Goal: Task Accomplishment & Management: Complete application form

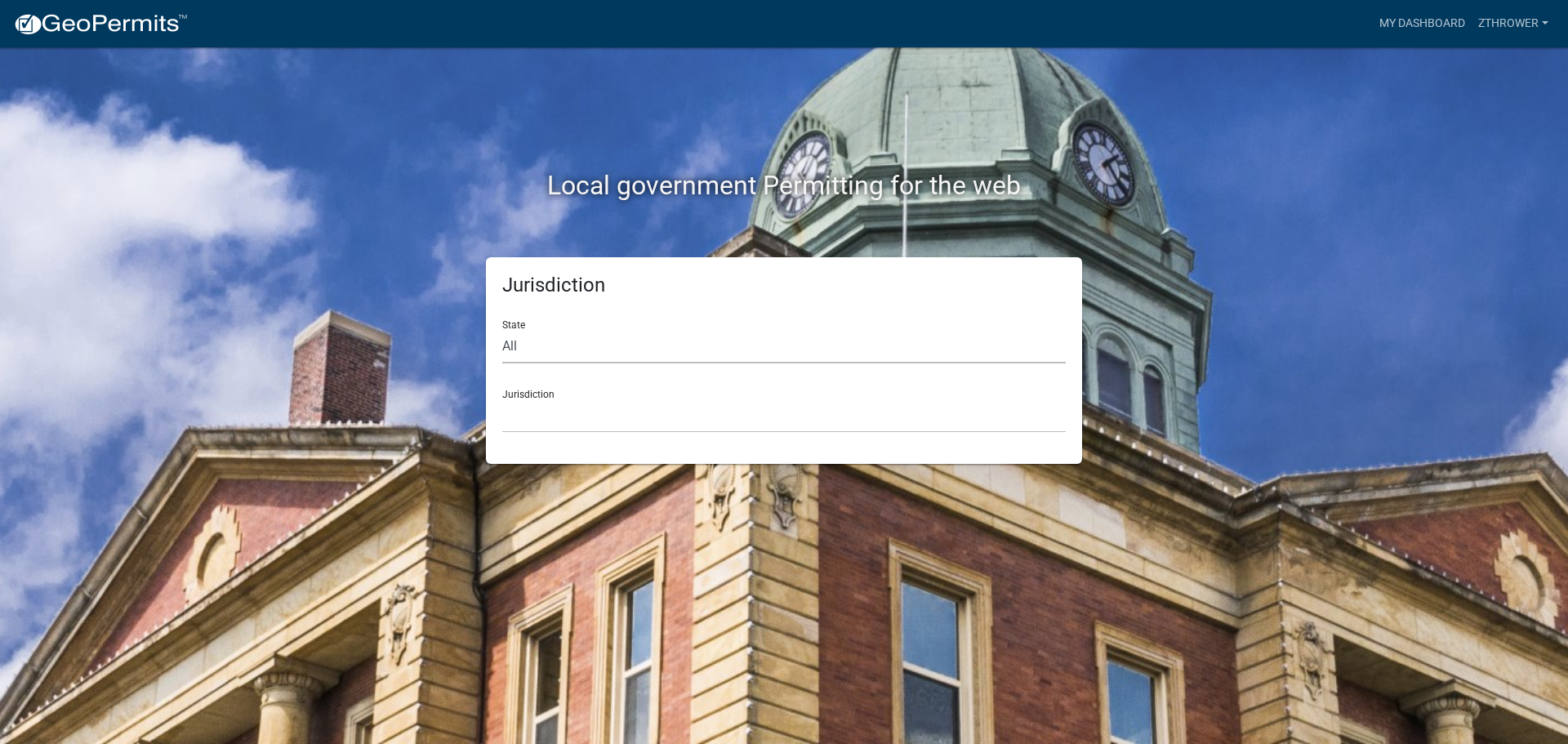
click at [620, 350] on select "All [US_STATE] [US_STATE] [US_STATE] [US_STATE] [US_STATE] [US_STATE] [US_STATE…" at bounding box center [784, 346] width 564 height 33
select select "[US_STATE]"
click at [502, 330] on select "All [US_STATE] [US_STATE] [US_STATE] [US_STATE] [US_STATE] [US_STATE] [US_STATE…" at bounding box center [784, 346] width 564 height 33
click at [560, 421] on select "[GEOGRAPHIC_DATA], [US_STATE][PERSON_NAME][GEOGRAPHIC_DATA], [US_STATE][PERSON_…" at bounding box center [784, 415] width 564 height 33
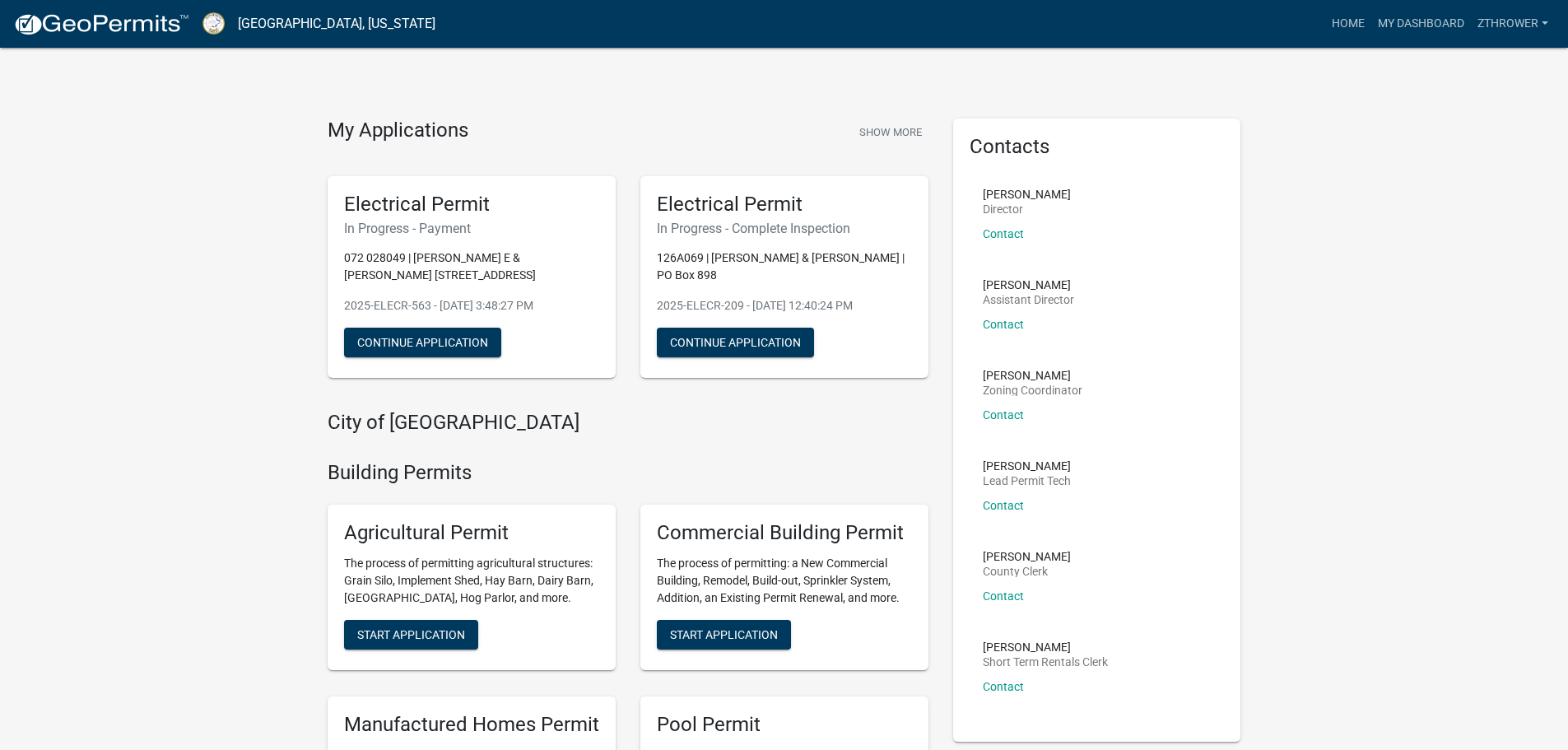
click at [449, 263] on p "072 028049 | [PERSON_NAME] E & [PERSON_NAME] [STREET_ADDRESS]" at bounding box center [471, 267] width 255 height 35
click at [426, 336] on button "Continue Application" at bounding box center [422, 342] width 157 height 30
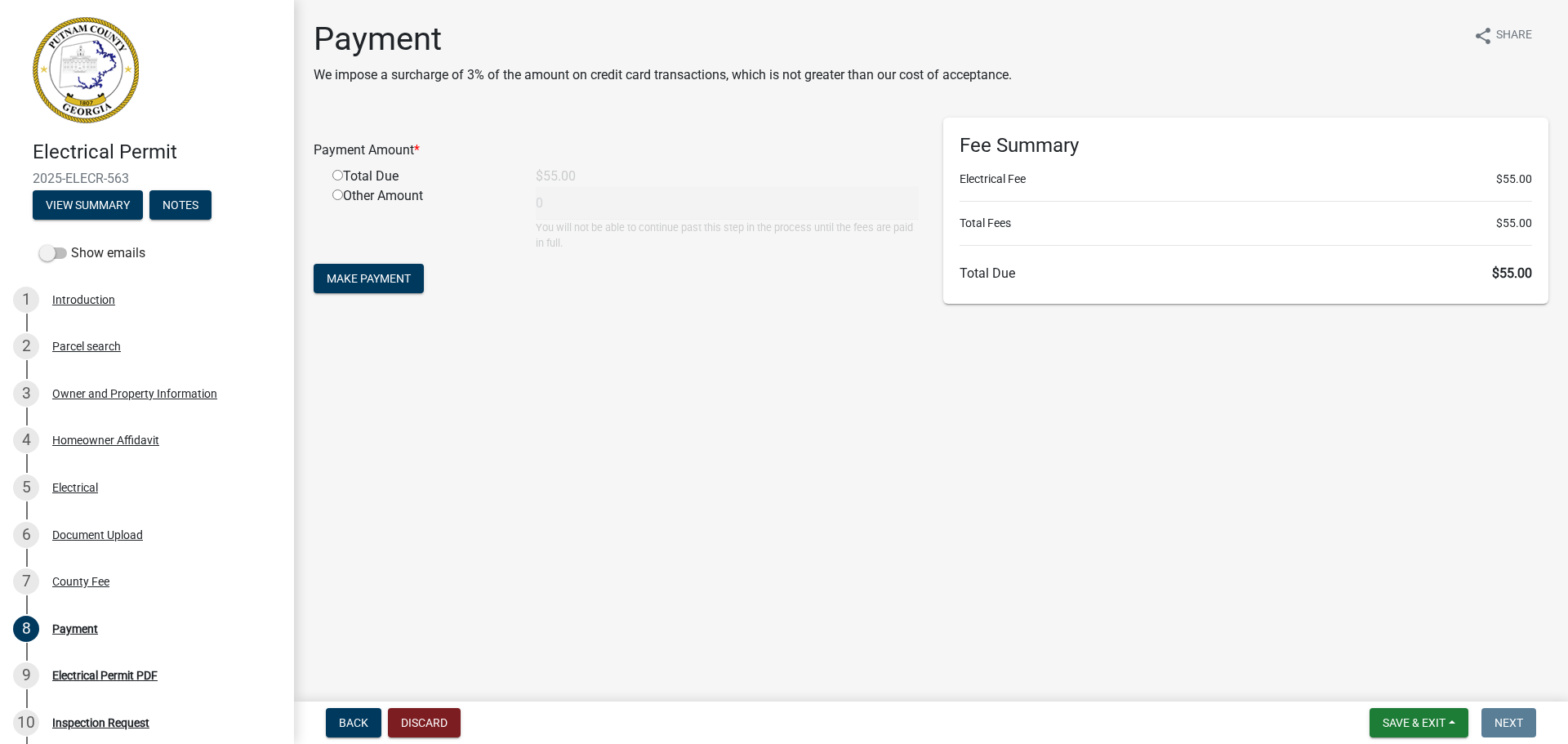
click at [338, 175] on input "radio" at bounding box center [338, 175] width 11 height 11
radio input "true"
type input "55"
click at [352, 286] on button "Make Payment" at bounding box center [369, 278] width 110 height 30
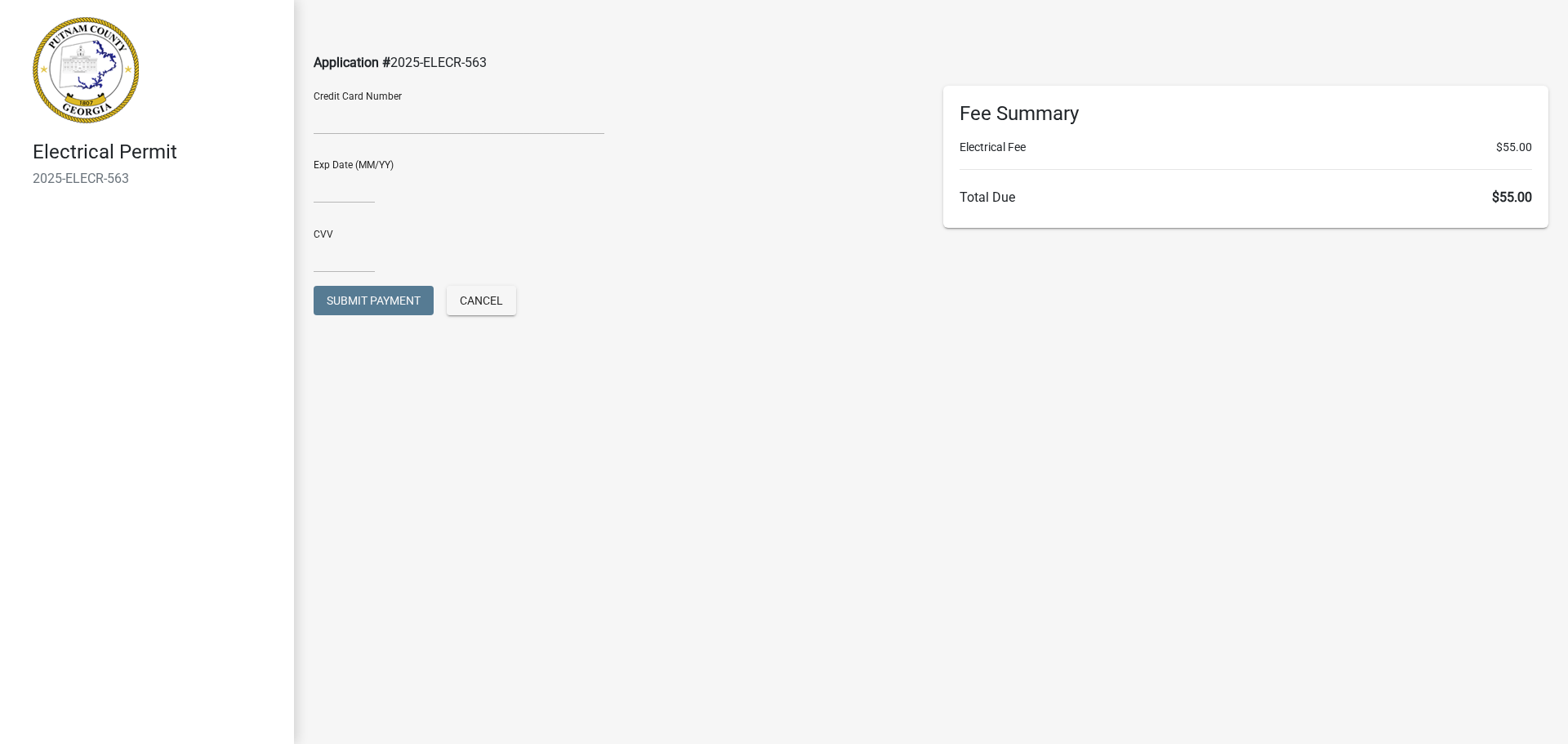
click at [551, 81] on div "Application # 2025-ELECR-563" at bounding box center [931, 42] width 1259 height 86
click at [329, 191] on input "text" at bounding box center [344, 186] width 61 height 33
type input "12/26"
click at [349, 258] on input "text" at bounding box center [344, 256] width 61 height 33
type input "2583"
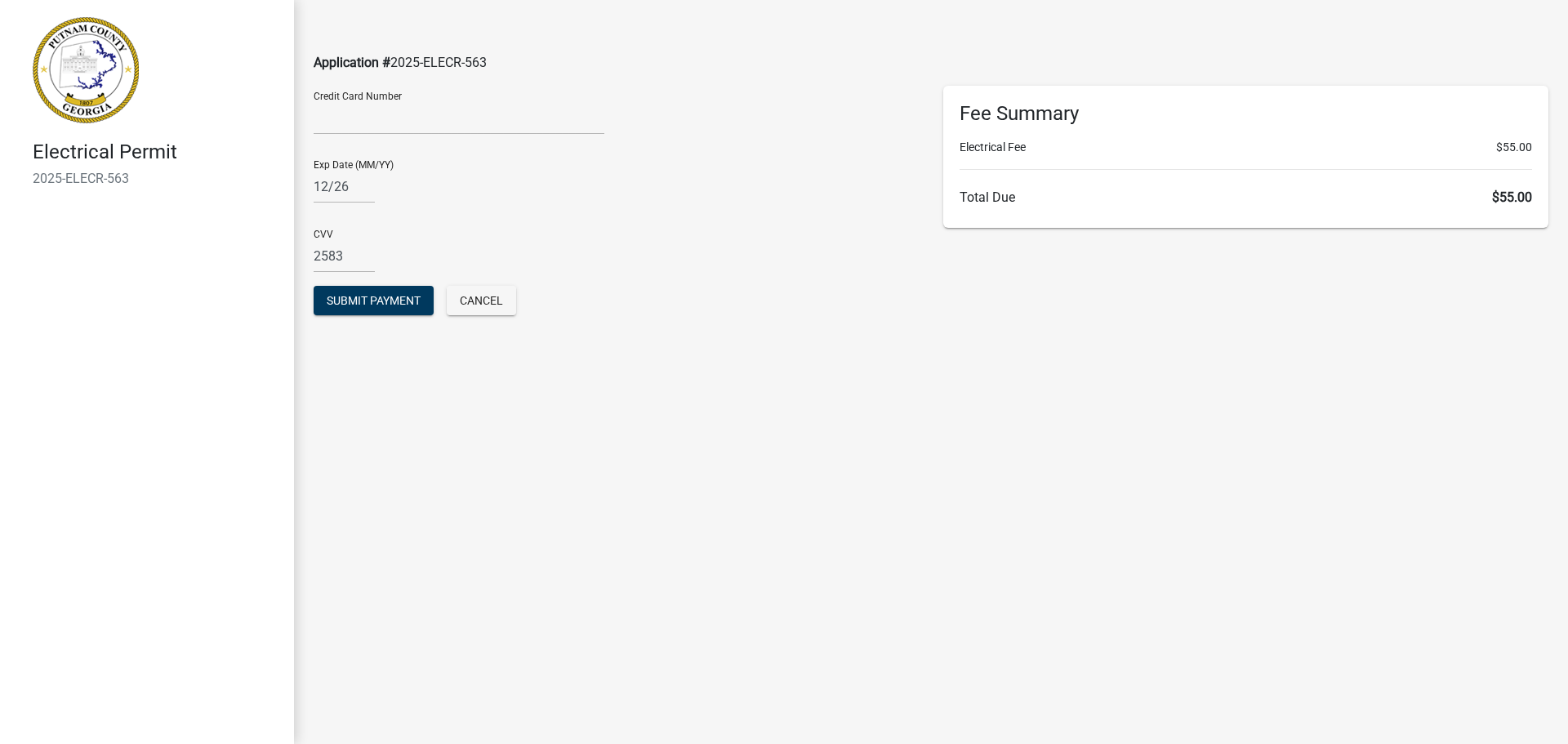
click at [434, 229] on div "CVV 2583" at bounding box center [616, 245] width 605 height 56
click at [382, 302] on span "Submit Payment" at bounding box center [374, 301] width 94 height 13
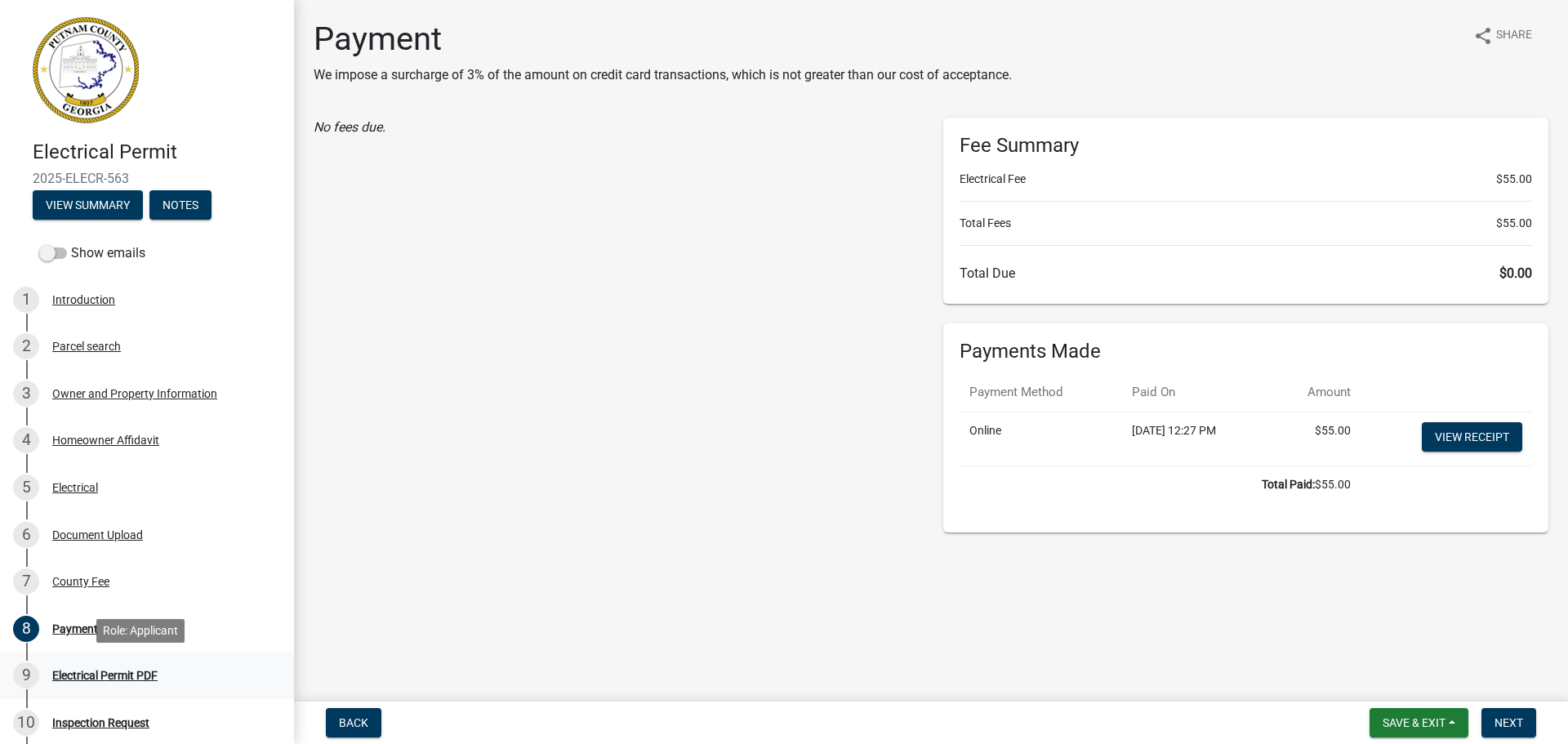
click at [78, 672] on div "Electrical Permit PDF" at bounding box center [105, 675] width 106 height 12
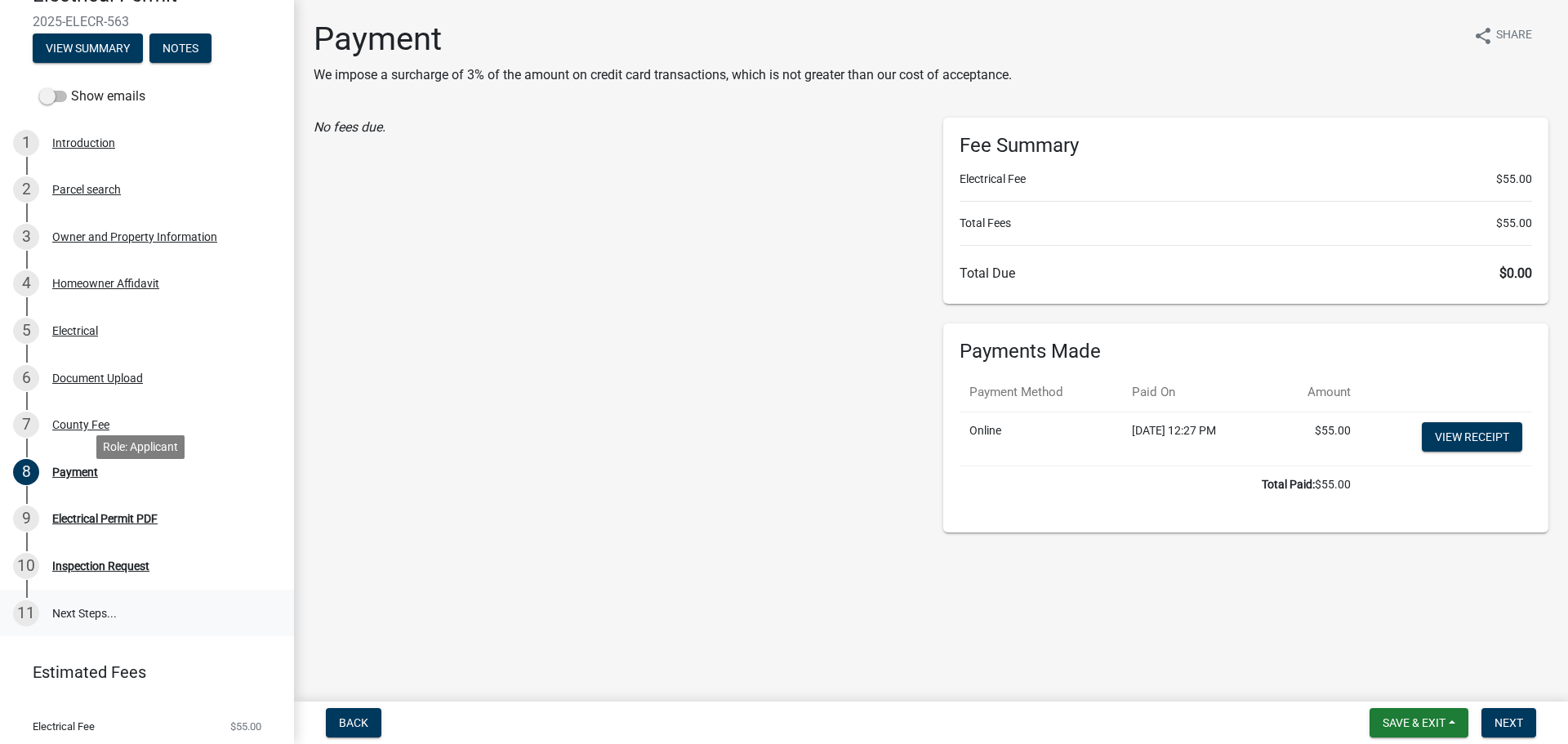
scroll to position [163, 0]
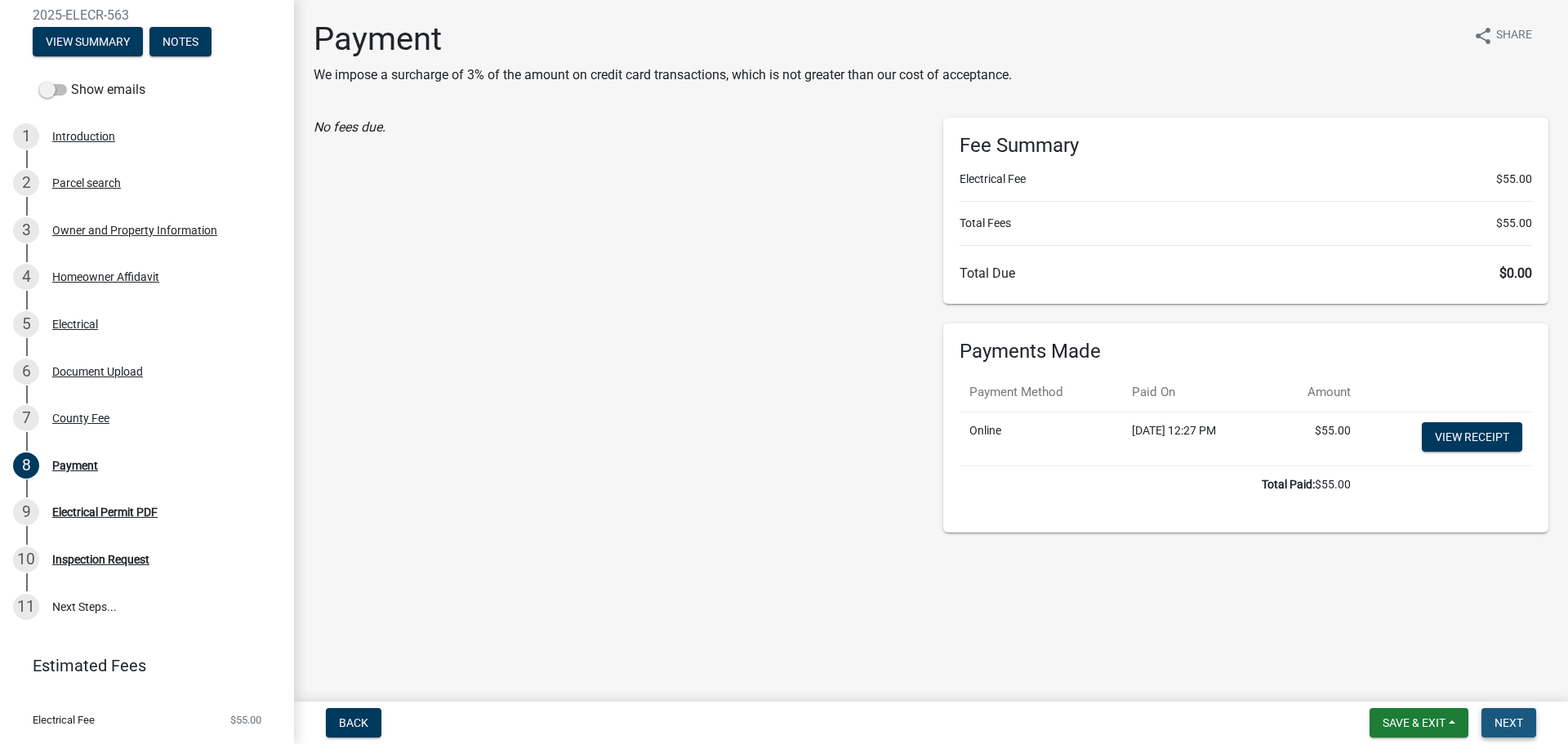
click at [1507, 721] on span "Next" at bounding box center [1509, 722] width 29 height 13
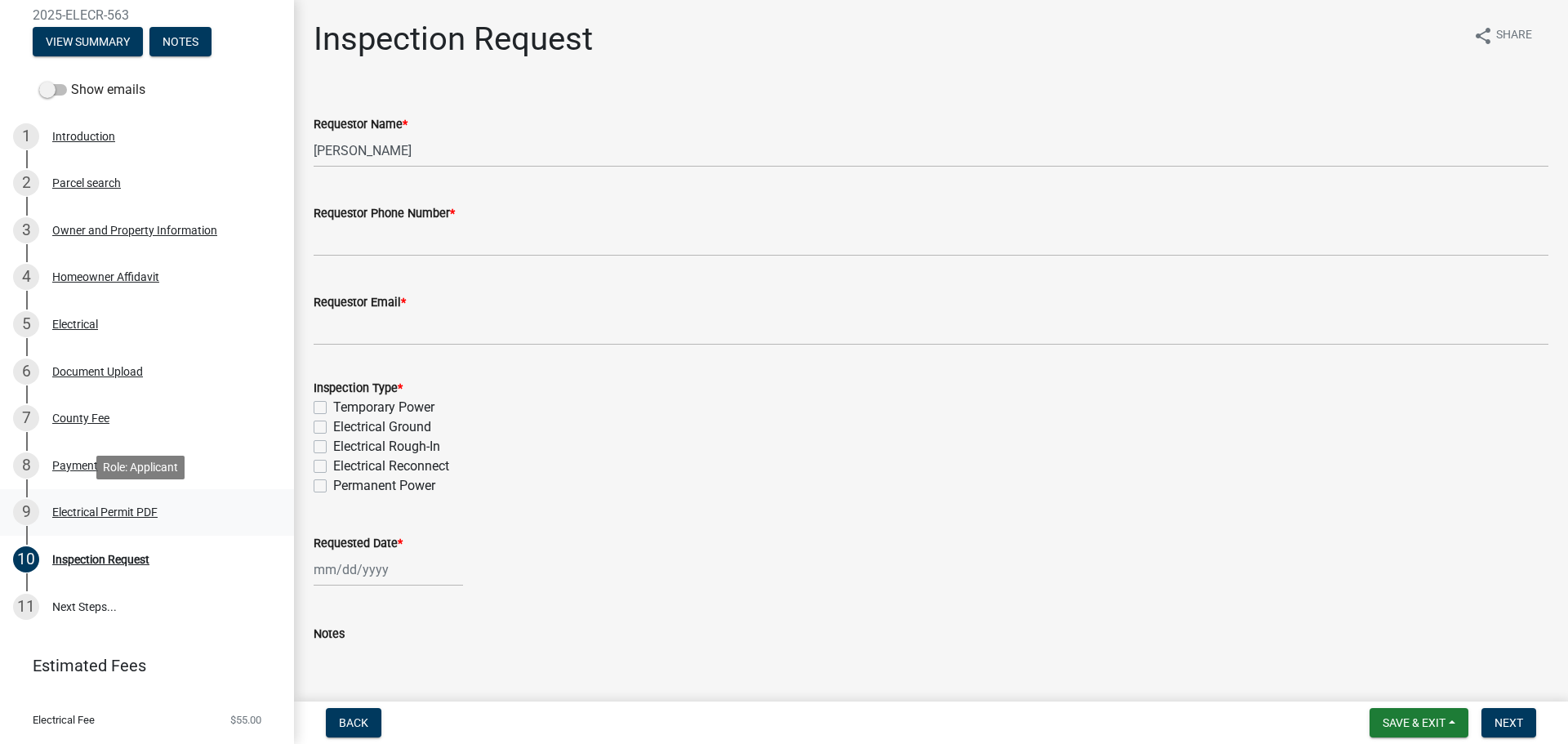
click at [114, 509] on div "Electrical Permit PDF" at bounding box center [105, 512] width 106 height 12
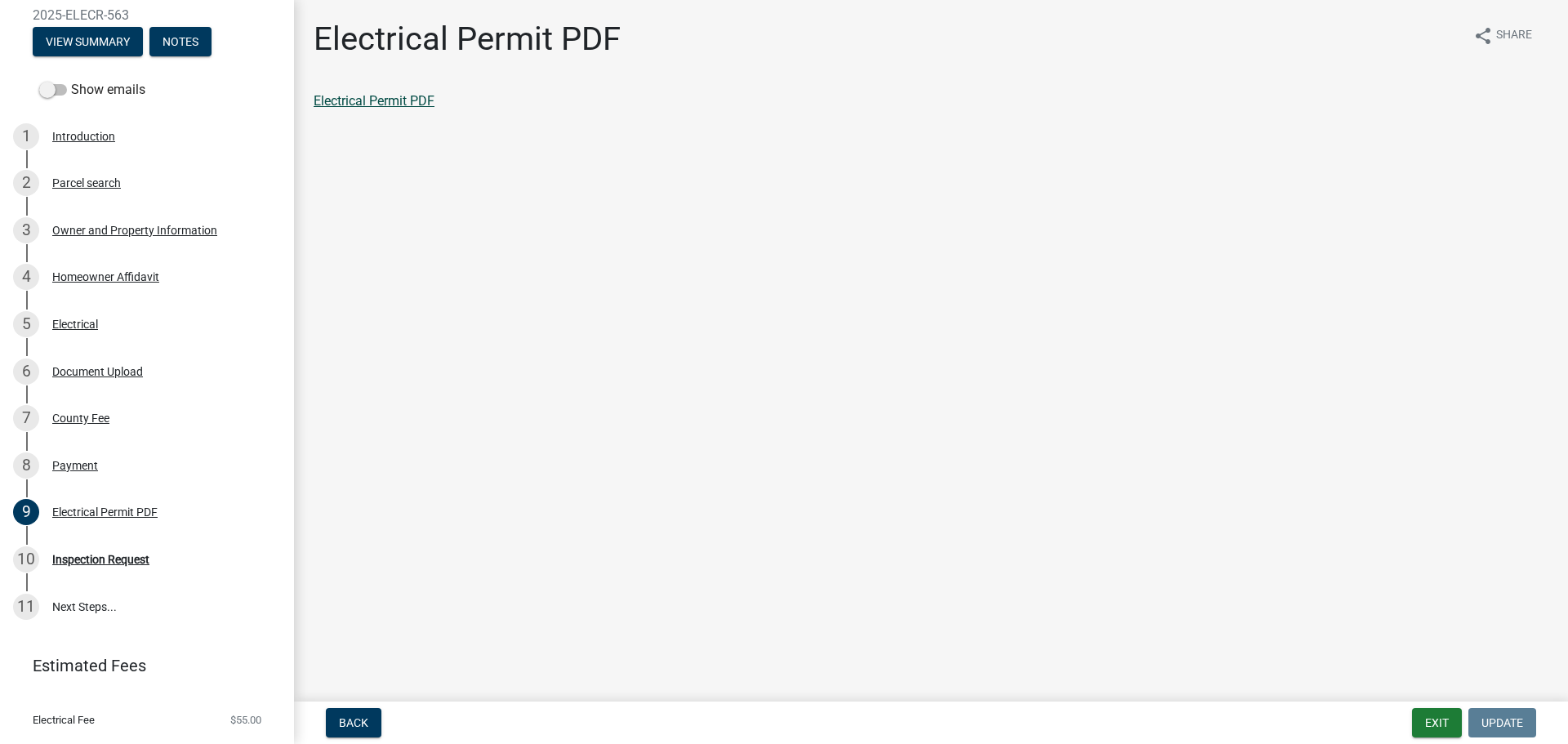
click at [409, 103] on link "Electrical Permit PDF" at bounding box center [374, 100] width 121 height 15
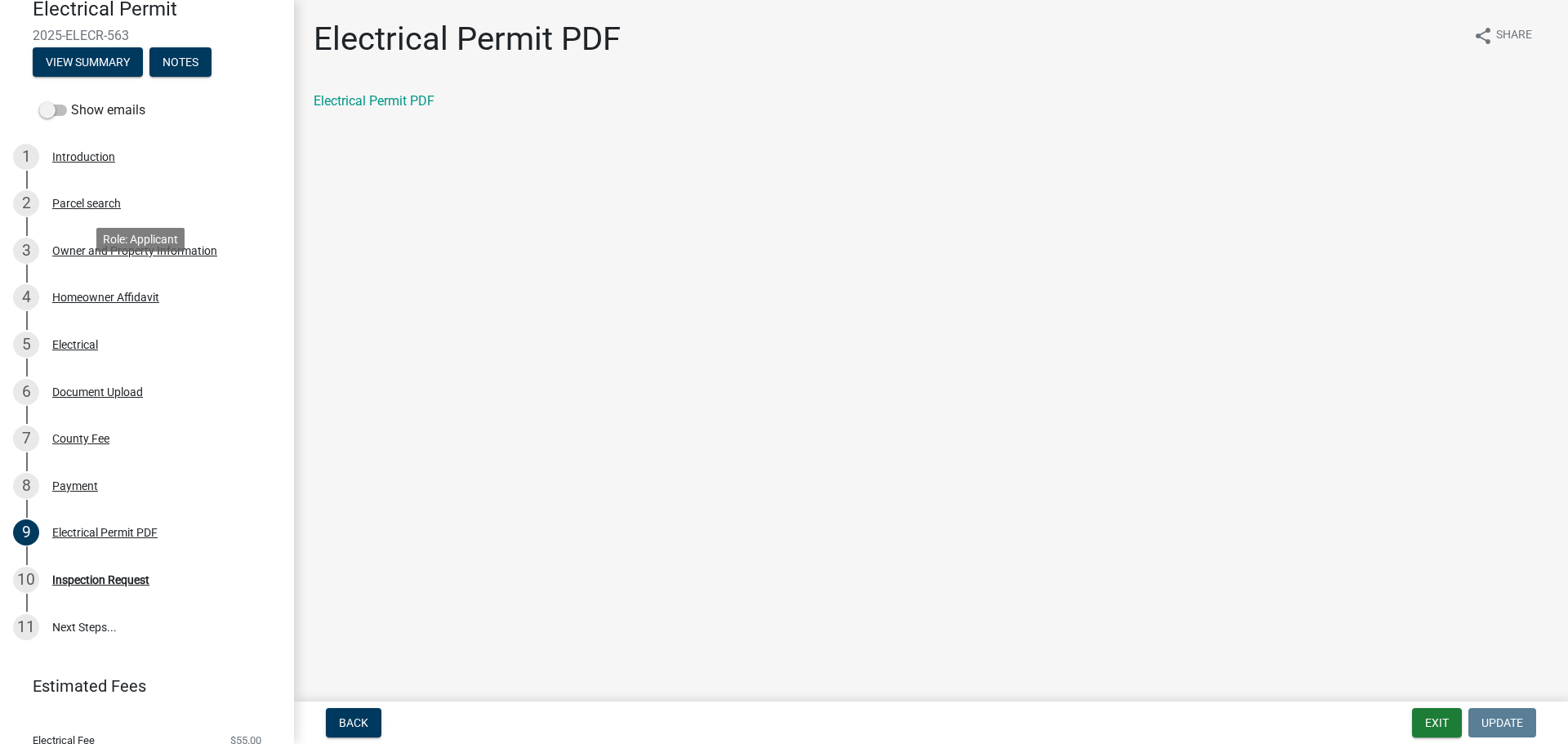
scroll to position [0, 0]
